Goal: Browse casually

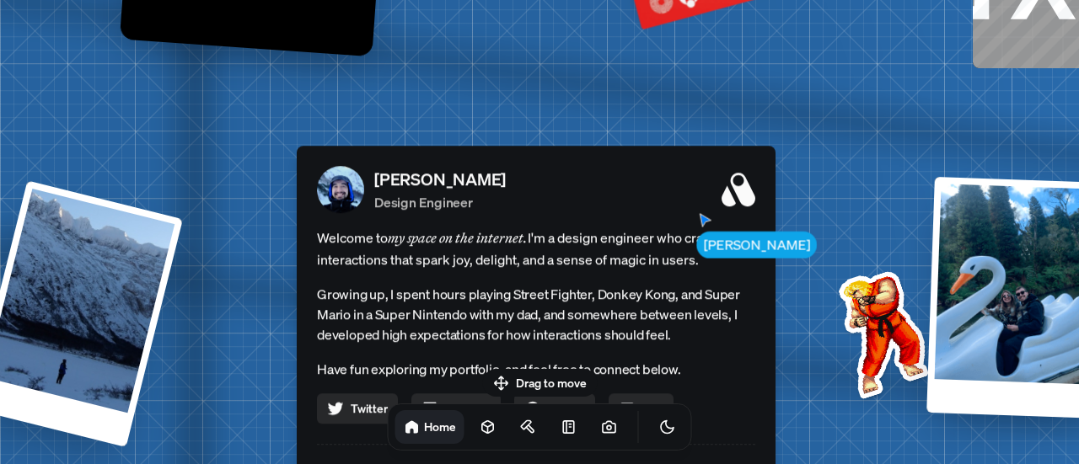
click at [649, 245] on span "Welcome to my space on the internet. I'm a design engineer who crafts interacti…" at bounding box center [536, 249] width 438 height 44
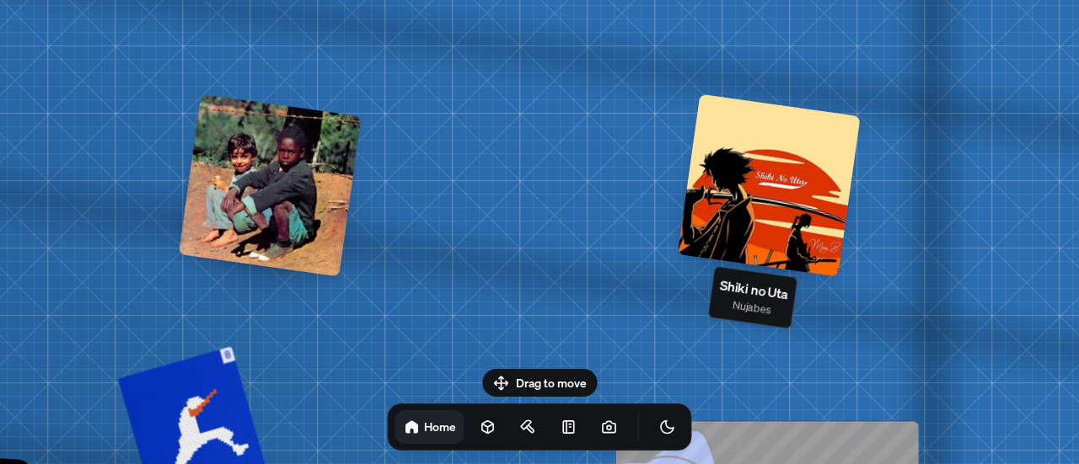
drag, startPoint x: 1056, startPoint y: 145, endPoint x: 694, endPoint y: 193, distance: 364.7
click at [694, 193] on div at bounding box center [769, 185] width 183 height 183
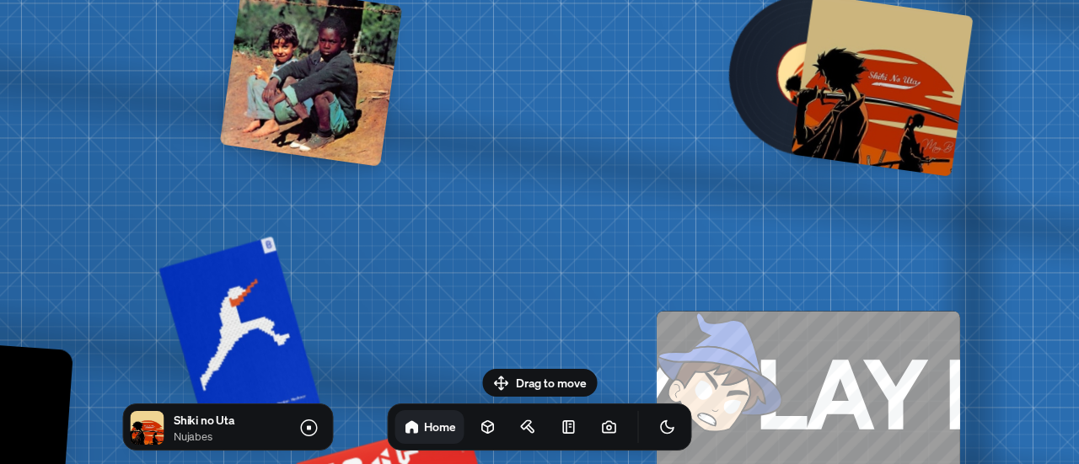
drag, startPoint x: 578, startPoint y: 279, endPoint x: 640, endPoint y: -102, distance: 386.0
click at [640, 0] on html "[PERSON_NAME] [PERSON_NAME] Design Engineer Welcome to my space on the internet…" at bounding box center [539, 0] width 1079 height 0
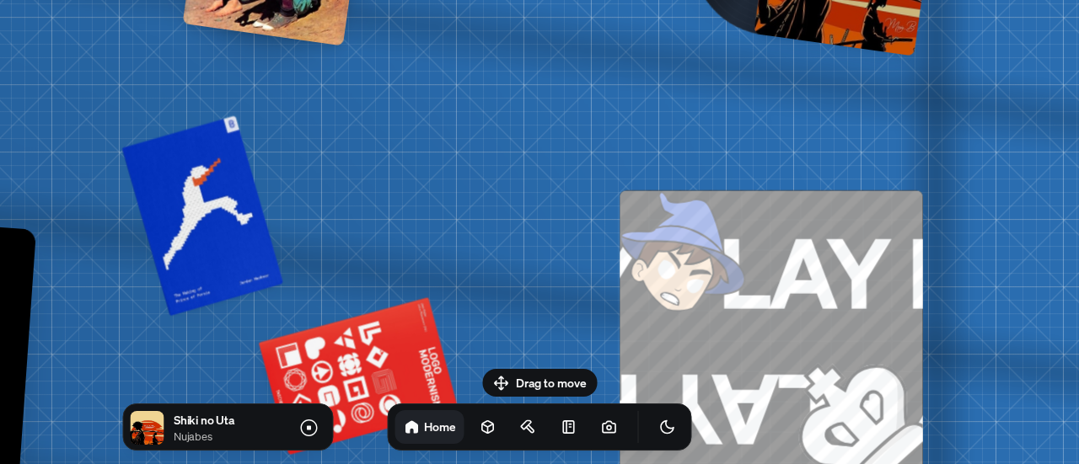
drag, startPoint x: 613, startPoint y: 146, endPoint x: 554, endPoint y: 300, distance: 165.1
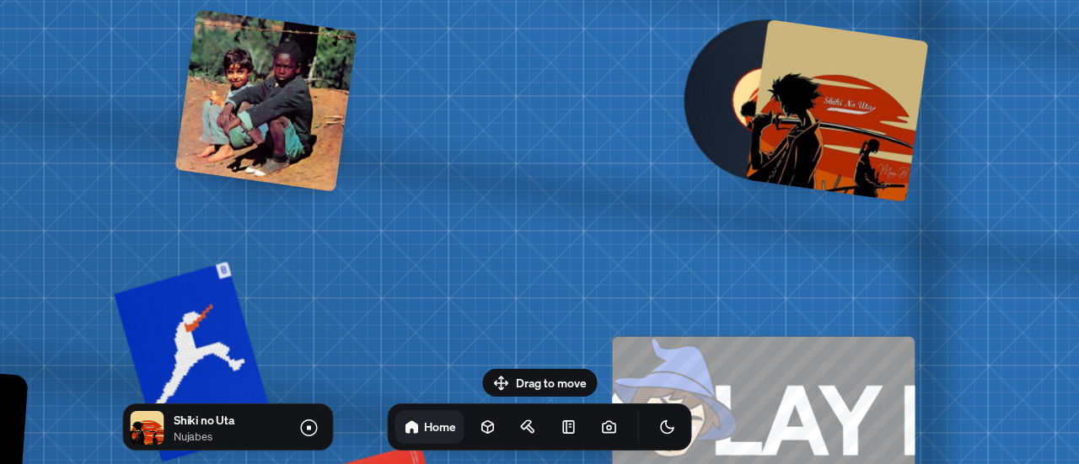
drag, startPoint x: 617, startPoint y: 137, endPoint x: 612, endPoint y: 277, distance: 140.8
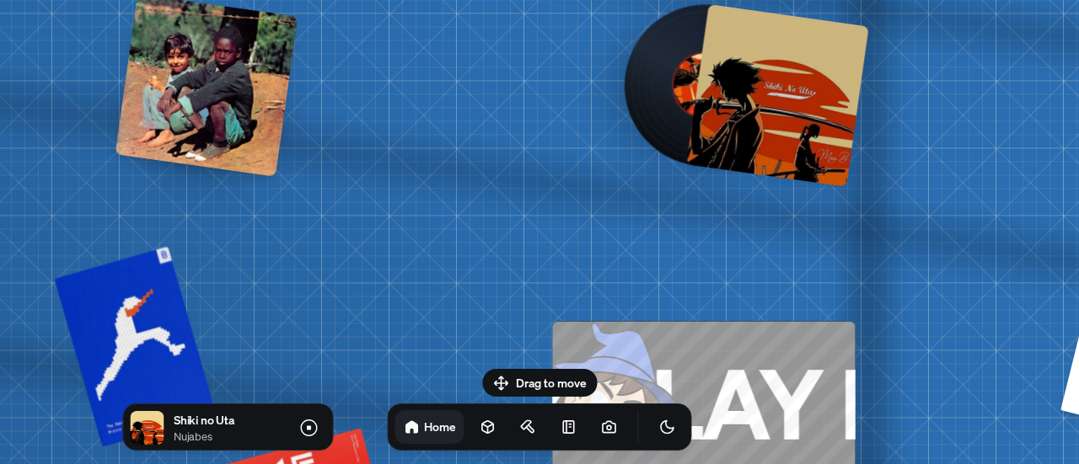
drag, startPoint x: 619, startPoint y: 217, endPoint x: 534, endPoint y: 196, distance: 87.7
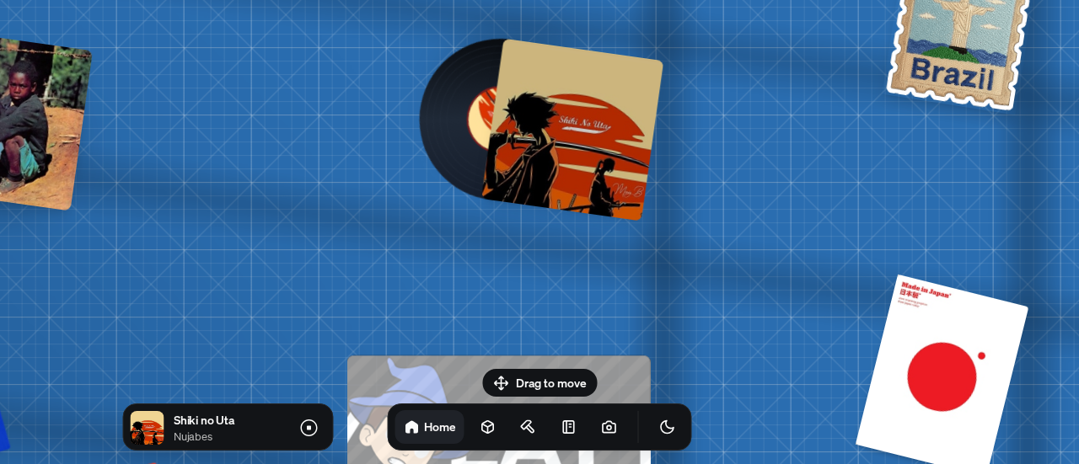
drag, startPoint x: 679, startPoint y: 219, endPoint x: 499, endPoint y: 259, distance: 184.6
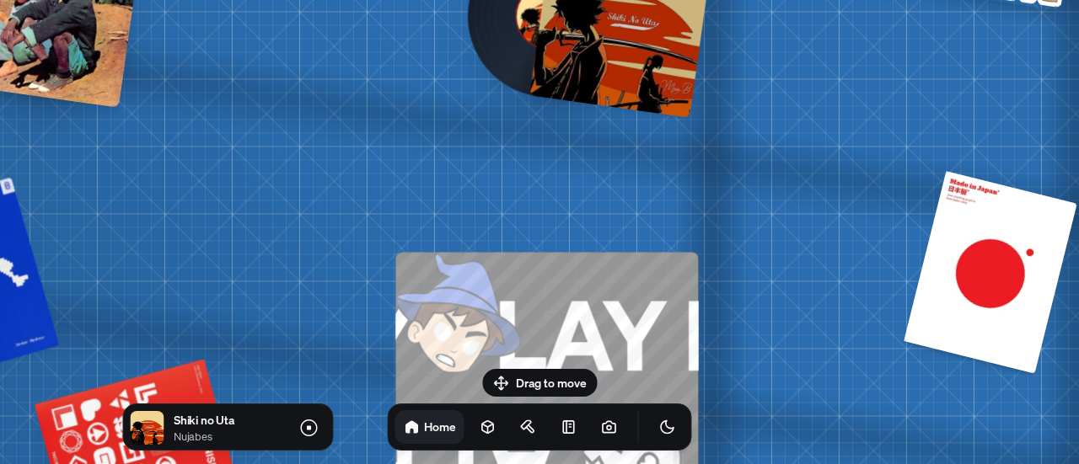
drag, startPoint x: 656, startPoint y: 257, endPoint x: 793, endPoint y: 82, distance: 222.7
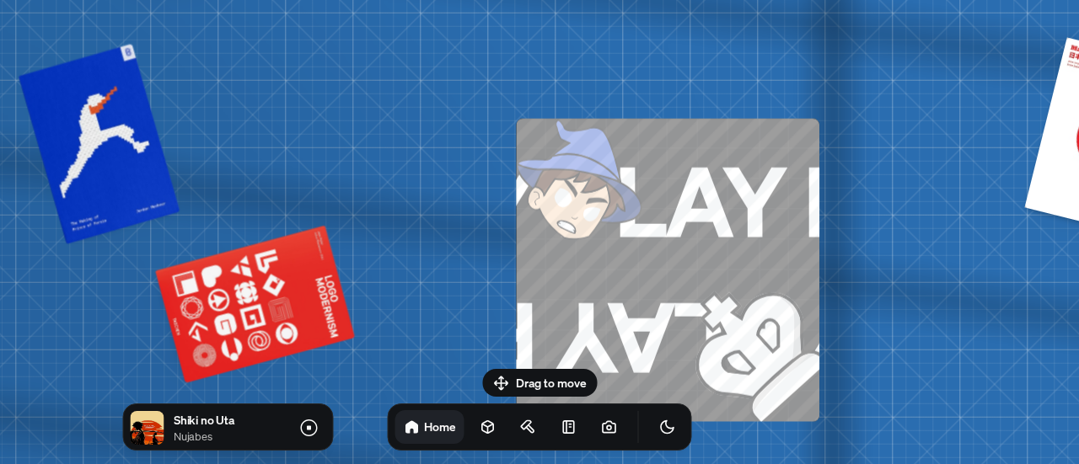
drag, startPoint x: 415, startPoint y: 206, endPoint x: 490, endPoint y: 68, distance: 157.6
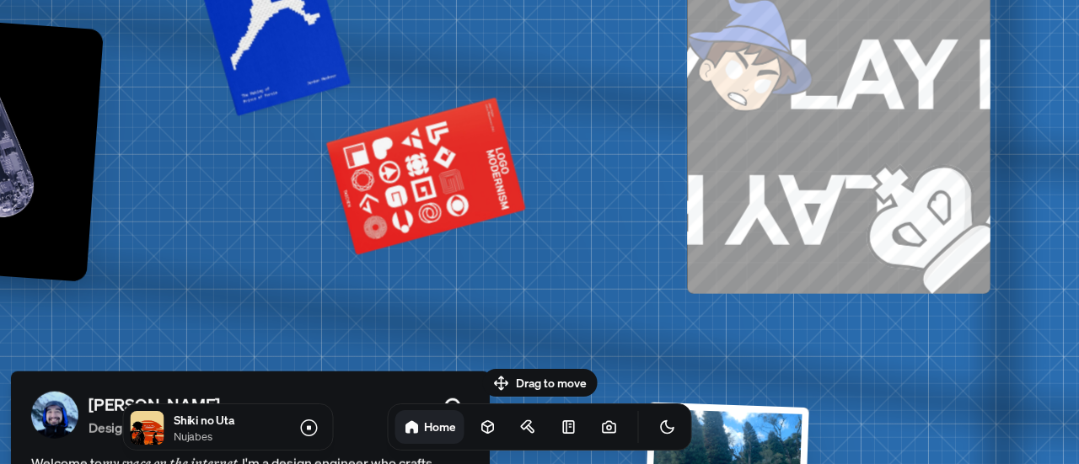
drag, startPoint x: 548, startPoint y: 176, endPoint x: 675, endPoint y: 124, distance: 137.6
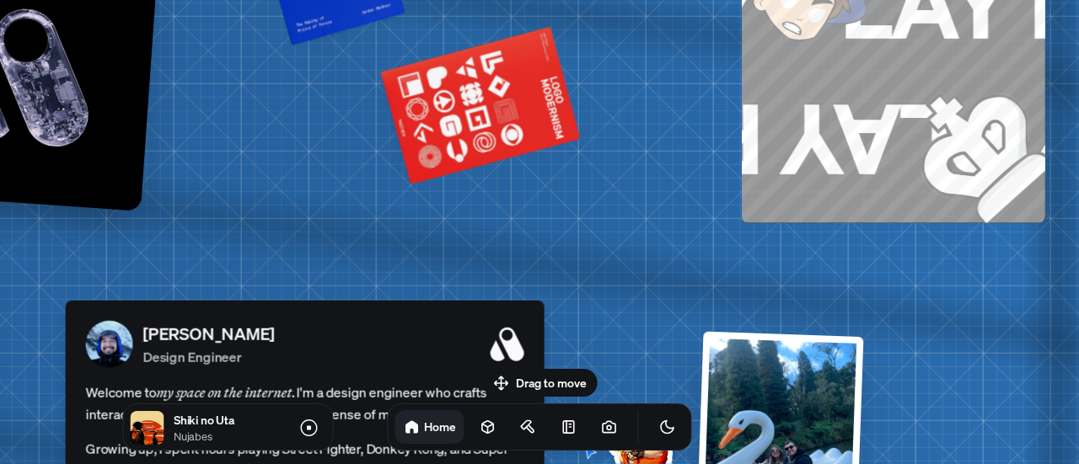
drag, startPoint x: 680, startPoint y: 206, endPoint x: 800, endPoint y: 83, distance: 171.6
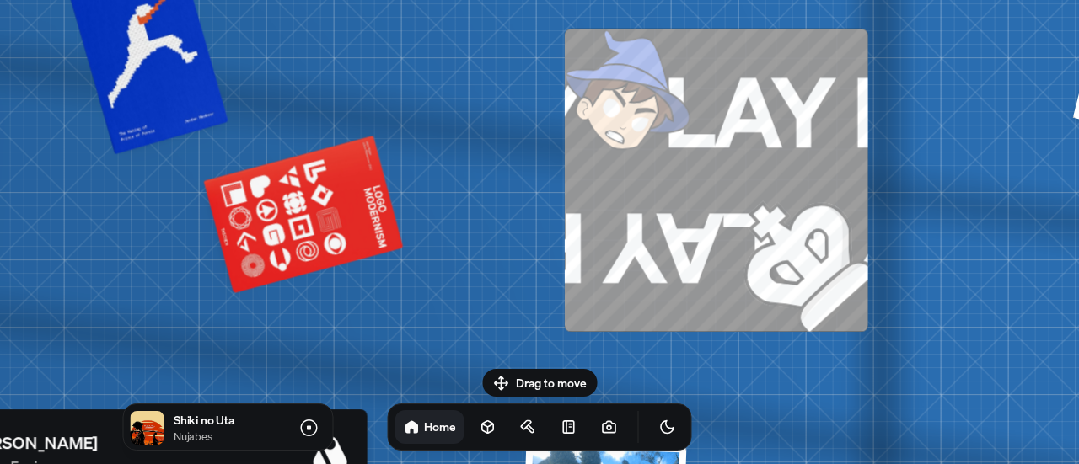
drag, startPoint x: 758, startPoint y: 99, endPoint x: 488, endPoint y: 289, distance: 330.8
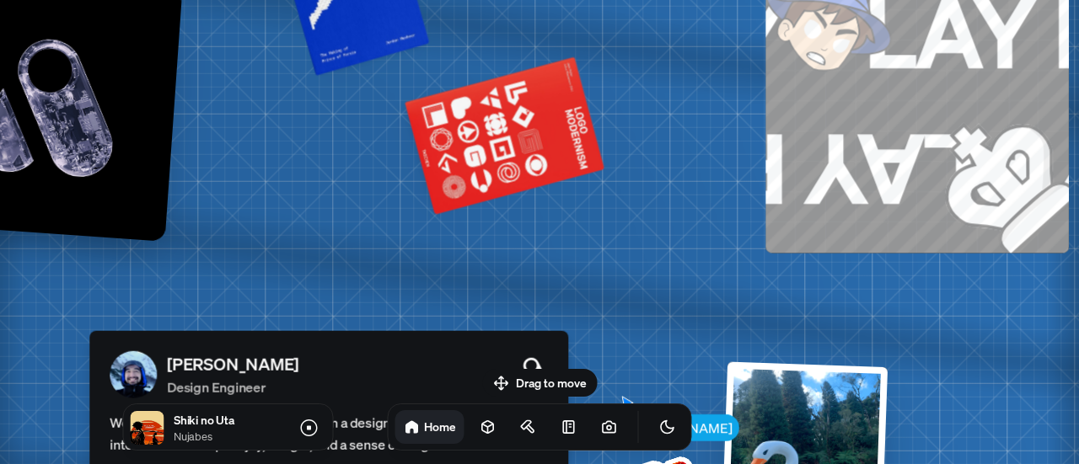
drag, startPoint x: 445, startPoint y: 284, endPoint x: 790, endPoint y: 109, distance: 387.4
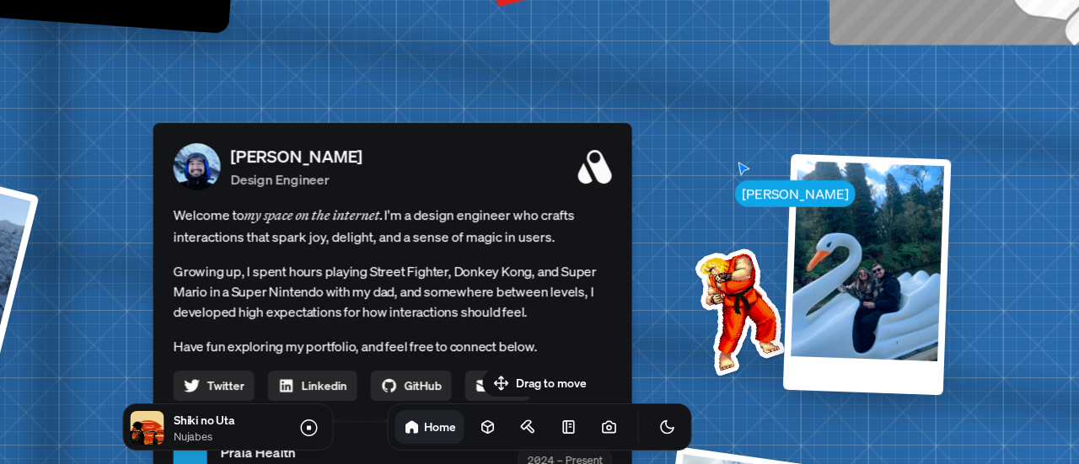
drag, startPoint x: 782, startPoint y: 227, endPoint x: 737, endPoint y: 83, distance: 151.1
click at [737, 83] on div "[PERSON_NAME] [PERSON_NAME] Design Engineer Welcome to my space on the internet…" at bounding box center [395, 462] width 2521 height 2208
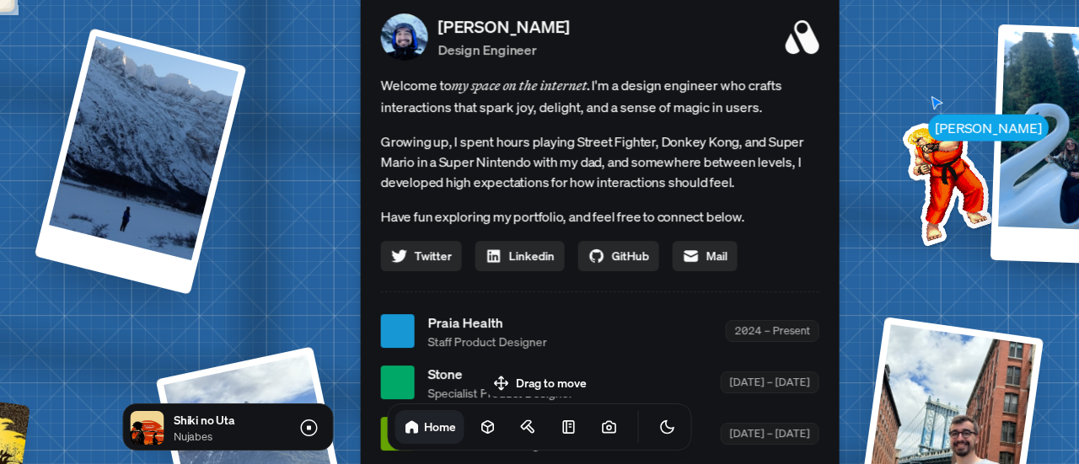
drag, startPoint x: 688, startPoint y: 185, endPoint x: 896, endPoint y: 56, distance: 244.6
click at [896, 56] on div "[PERSON_NAME] [PERSON_NAME] Design Engineer Welcome to my space on the internet…" at bounding box center [603, 332] width 2521 height 2208
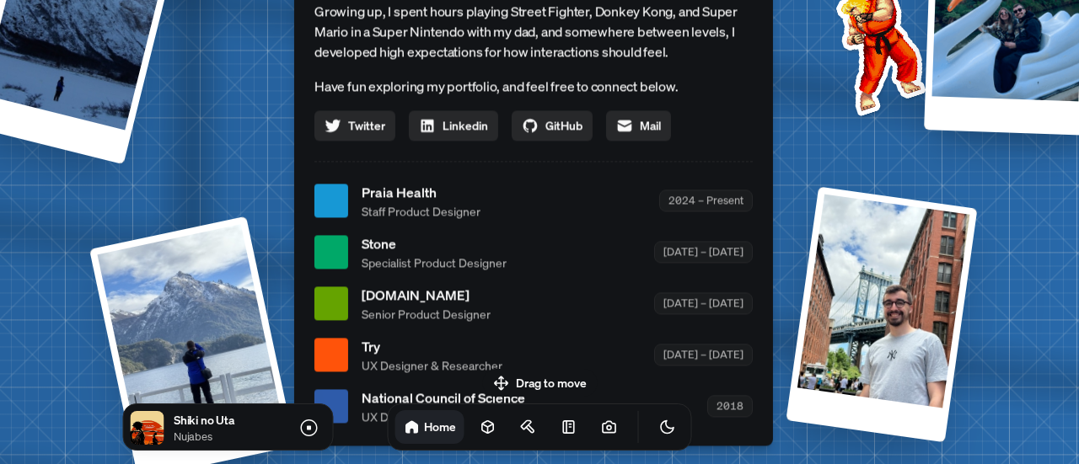
drag, startPoint x: 892, startPoint y: 206, endPoint x: 809, endPoint y: 59, distance: 169.0
click at [809, 59] on img at bounding box center [877, 48] width 170 height 170
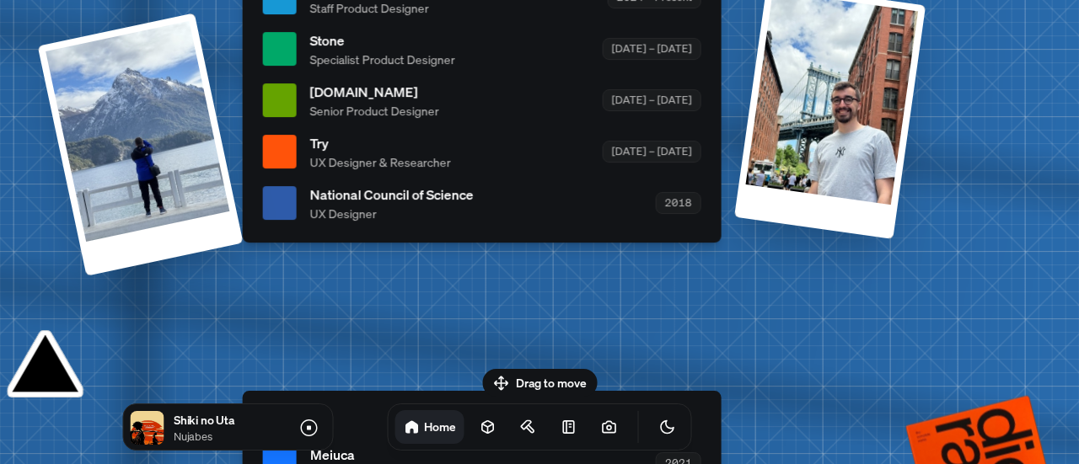
drag, startPoint x: 1006, startPoint y: 333, endPoint x: 971, endPoint y: 146, distance: 190.4
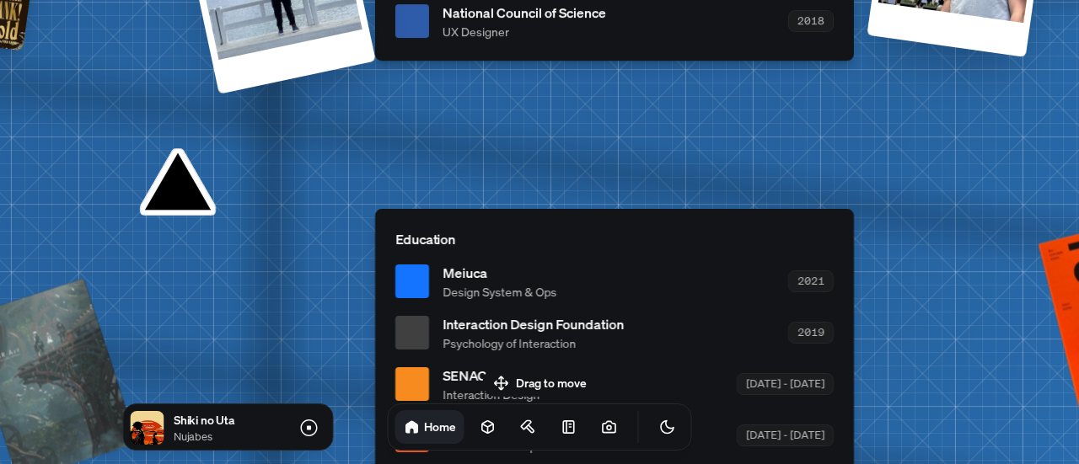
drag, startPoint x: 753, startPoint y: 309, endPoint x: 887, endPoint y: 121, distance: 231.0
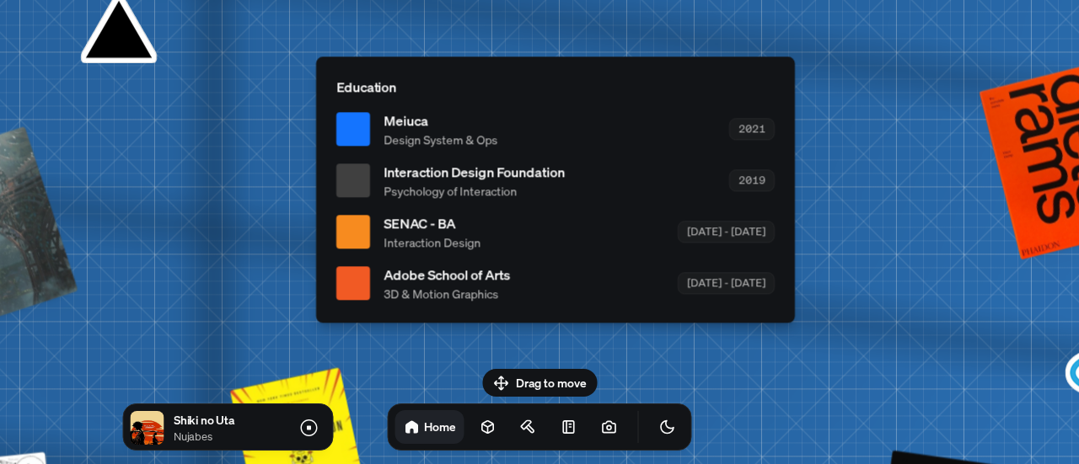
drag, startPoint x: 883, startPoint y: 232, endPoint x: 824, endPoint y: 89, distance: 154.1
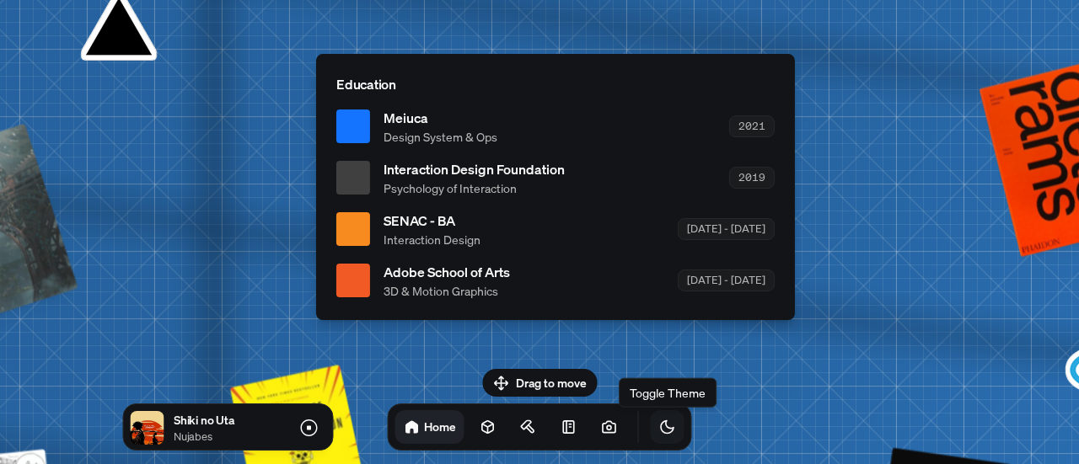
click at [659, 431] on icon "Toggle Theme" at bounding box center [667, 427] width 17 height 17
click at [660, 431] on icon "Toggle Theme" at bounding box center [667, 428] width 14 height 14
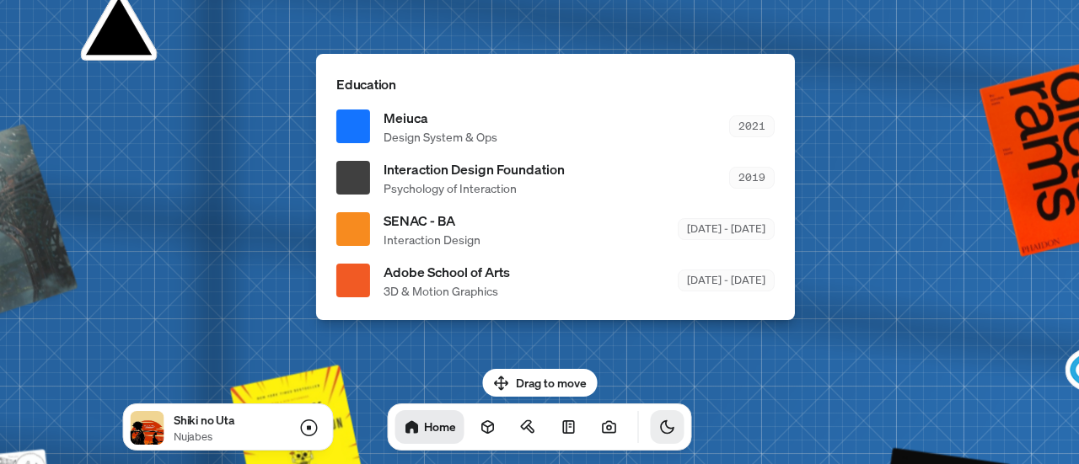
click at [659, 431] on icon "Toggle Theme" at bounding box center [667, 427] width 17 height 17
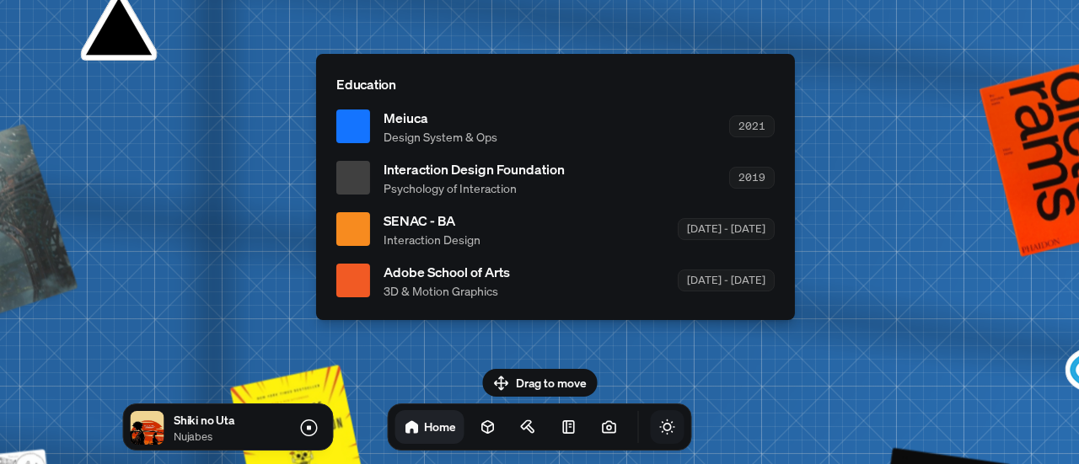
click at [660, 431] on icon "Toggle Theme" at bounding box center [667, 428] width 14 height 14
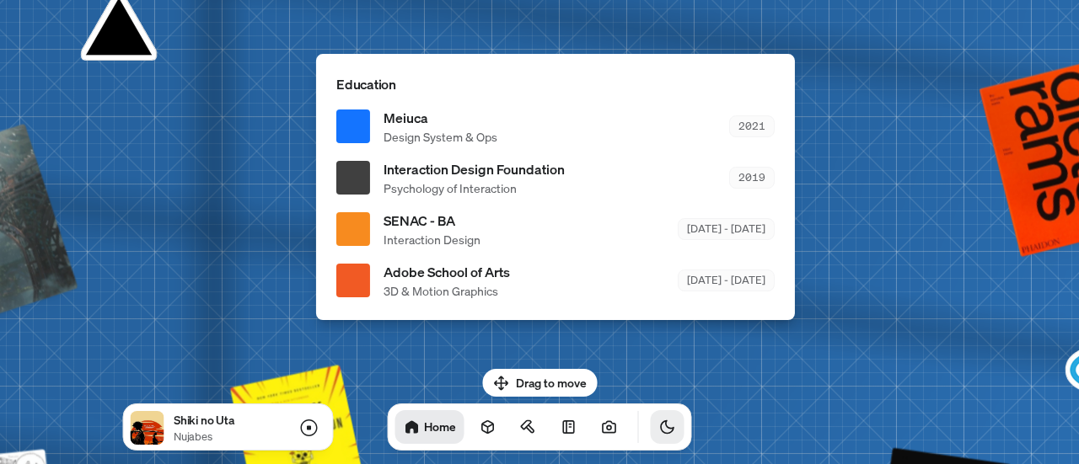
click at [659, 431] on icon "Toggle Theme" at bounding box center [667, 427] width 17 height 17
